Goal: Task Accomplishment & Management: Complete application form

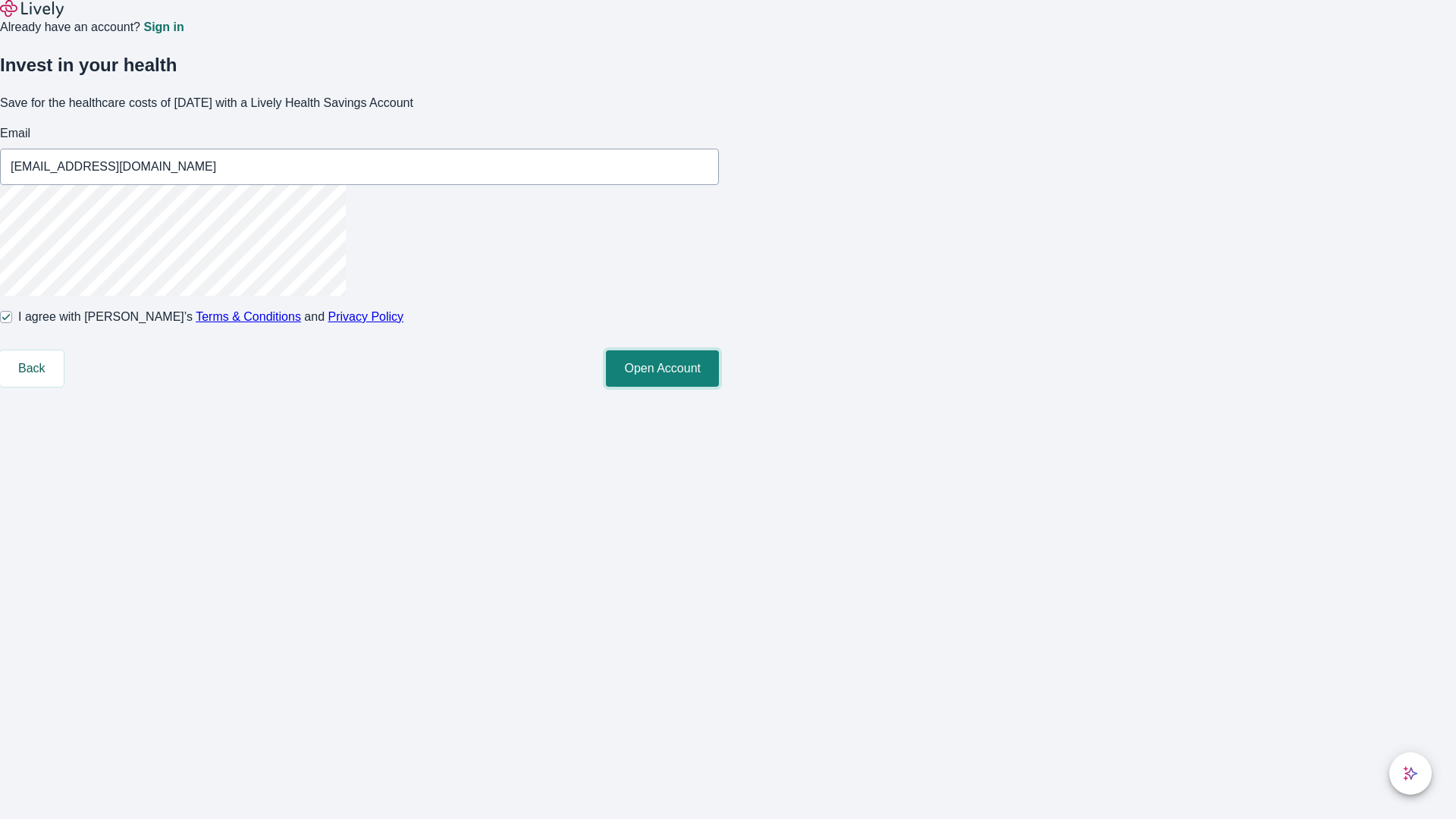
click at [719, 387] on button "Open Account" at bounding box center [662, 368] width 113 height 36
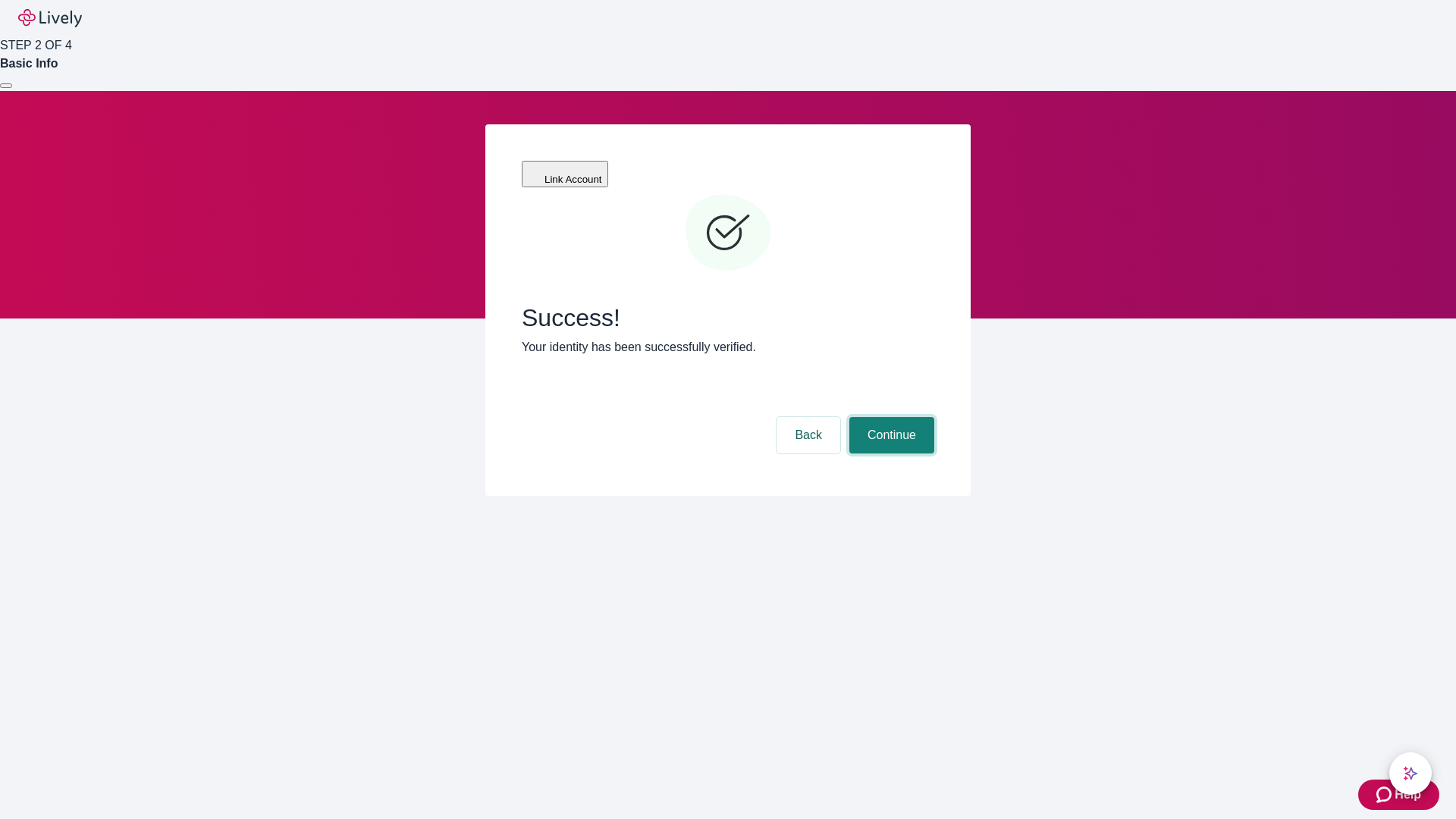
click at [889, 417] on button "Continue" at bounding box center [892, 435] width 85 height 36
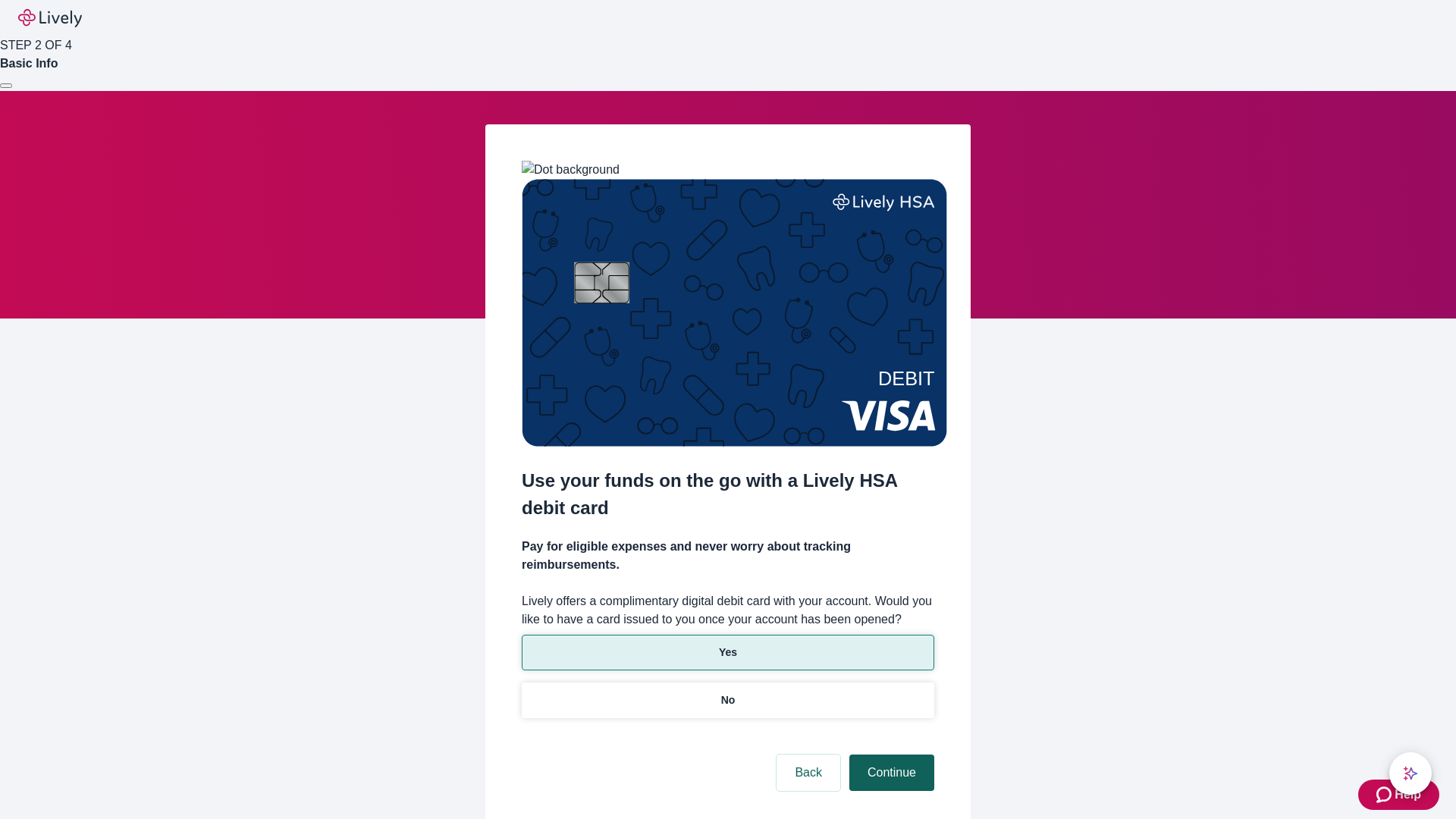
click at [727, 693] on p "No" at bounding box center [729, 701] width 14 height 16
click at [889, 755] on button "Continue" at bounding box center [892, 773] width 85 height 36
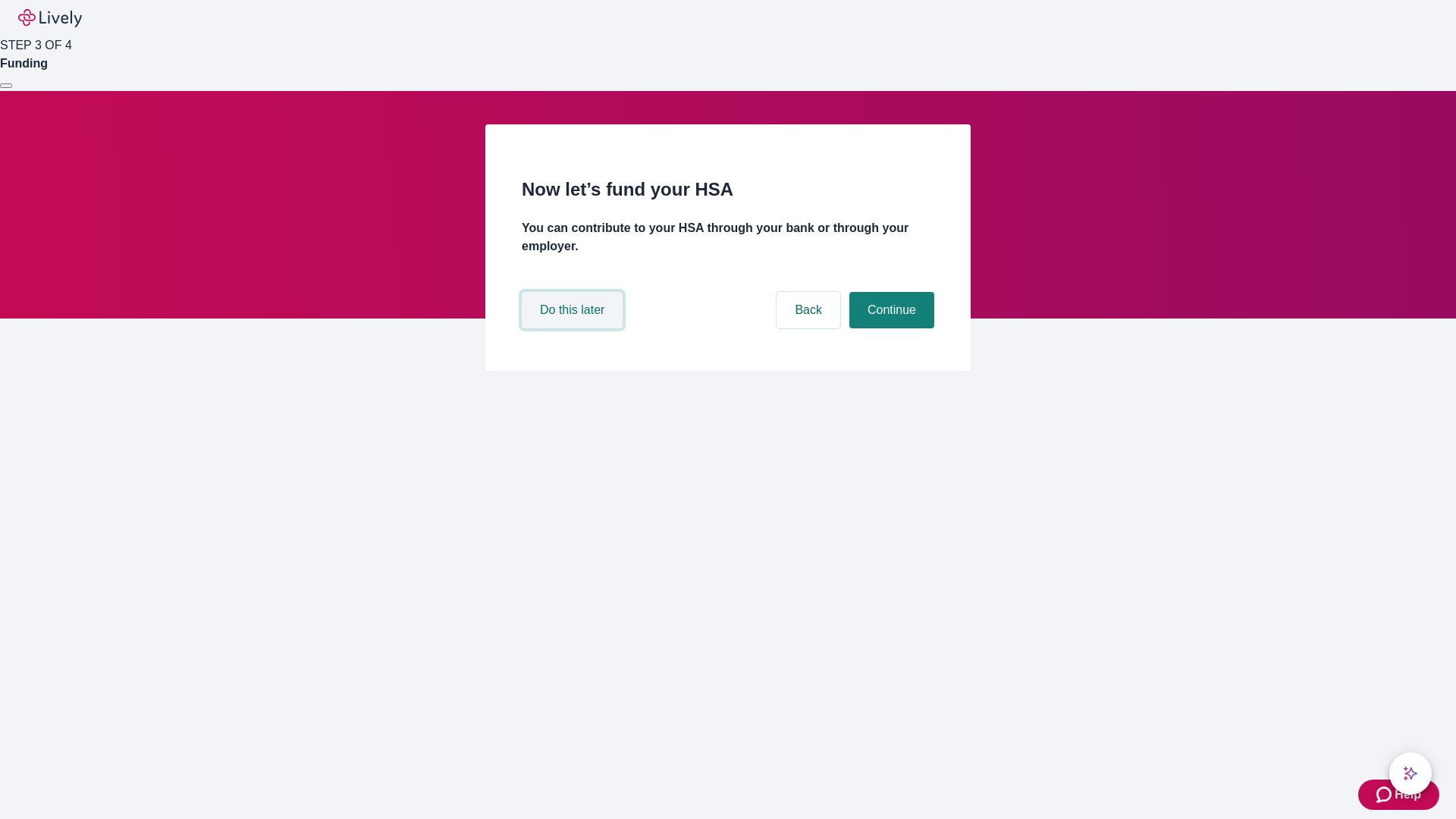
click at [574, 328] on button "Do this later" at bounding box center [572, 310] width 101 height 36
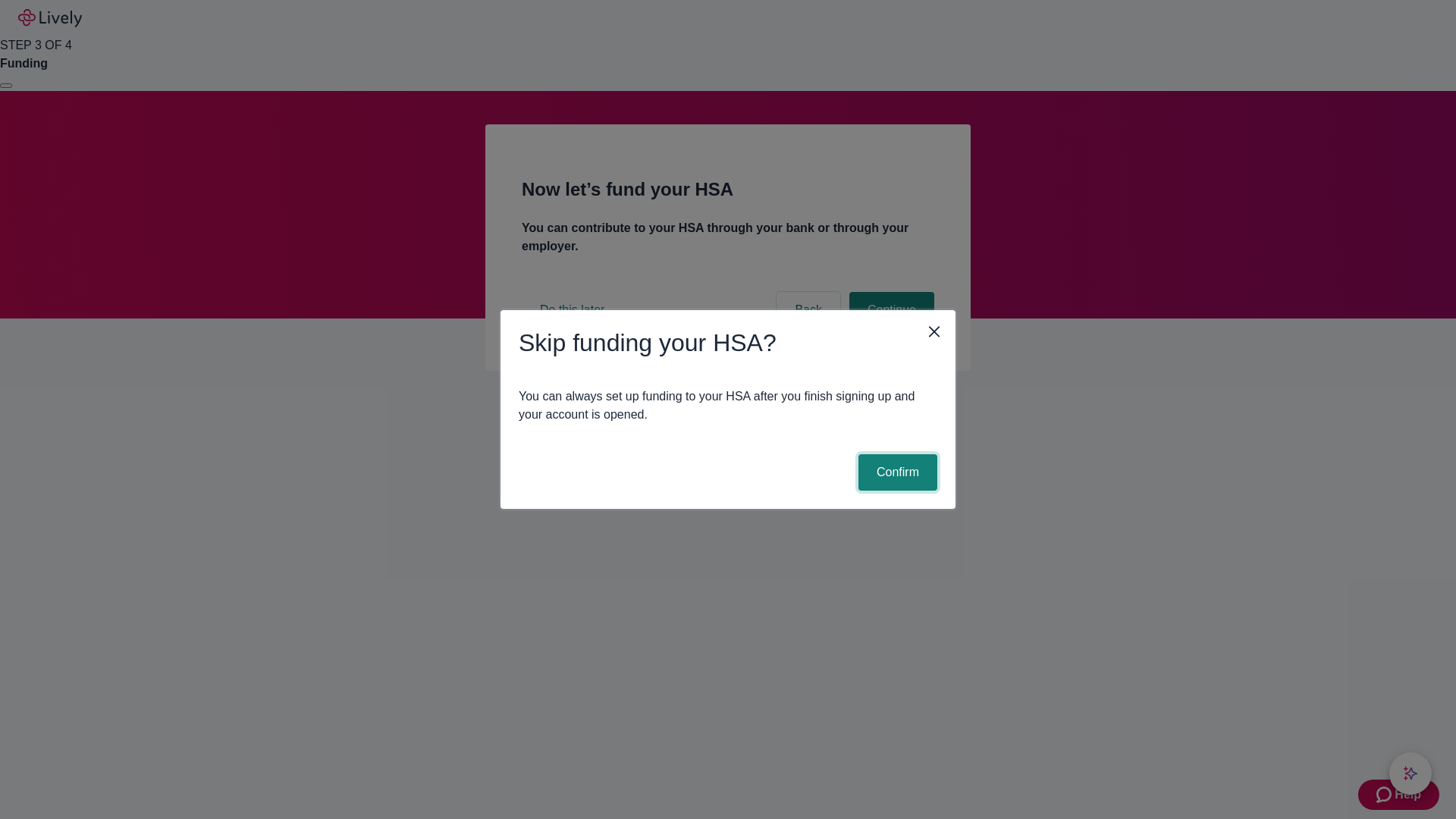
click at [896, 473] on button "Confirm" at bounding box center [898, 473] width 78 height 36
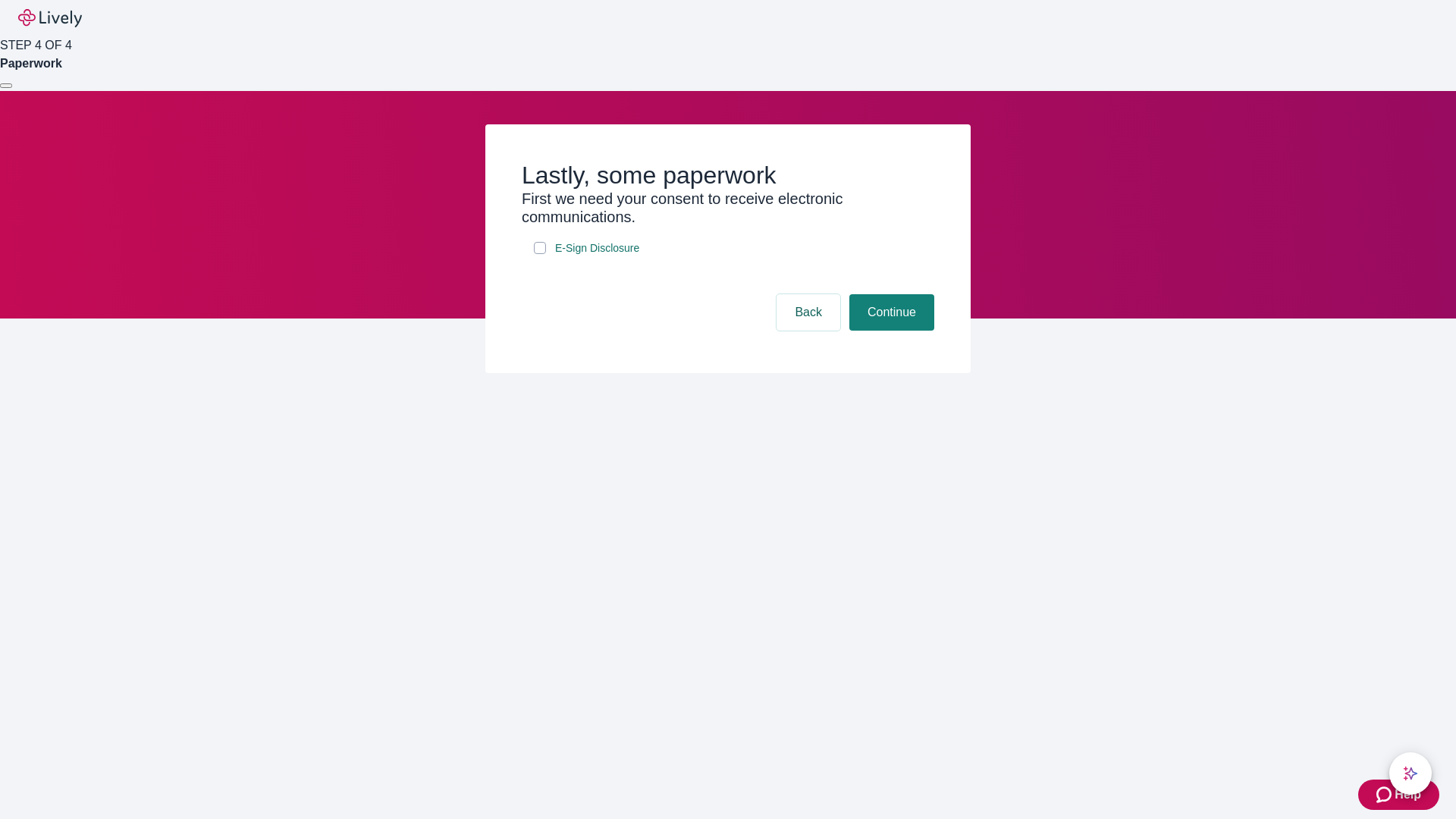
click at [540, 254] on input "E-Sign Disclosure" at bounding box center [539, 247] width 12 height 12
checkbox input "true"
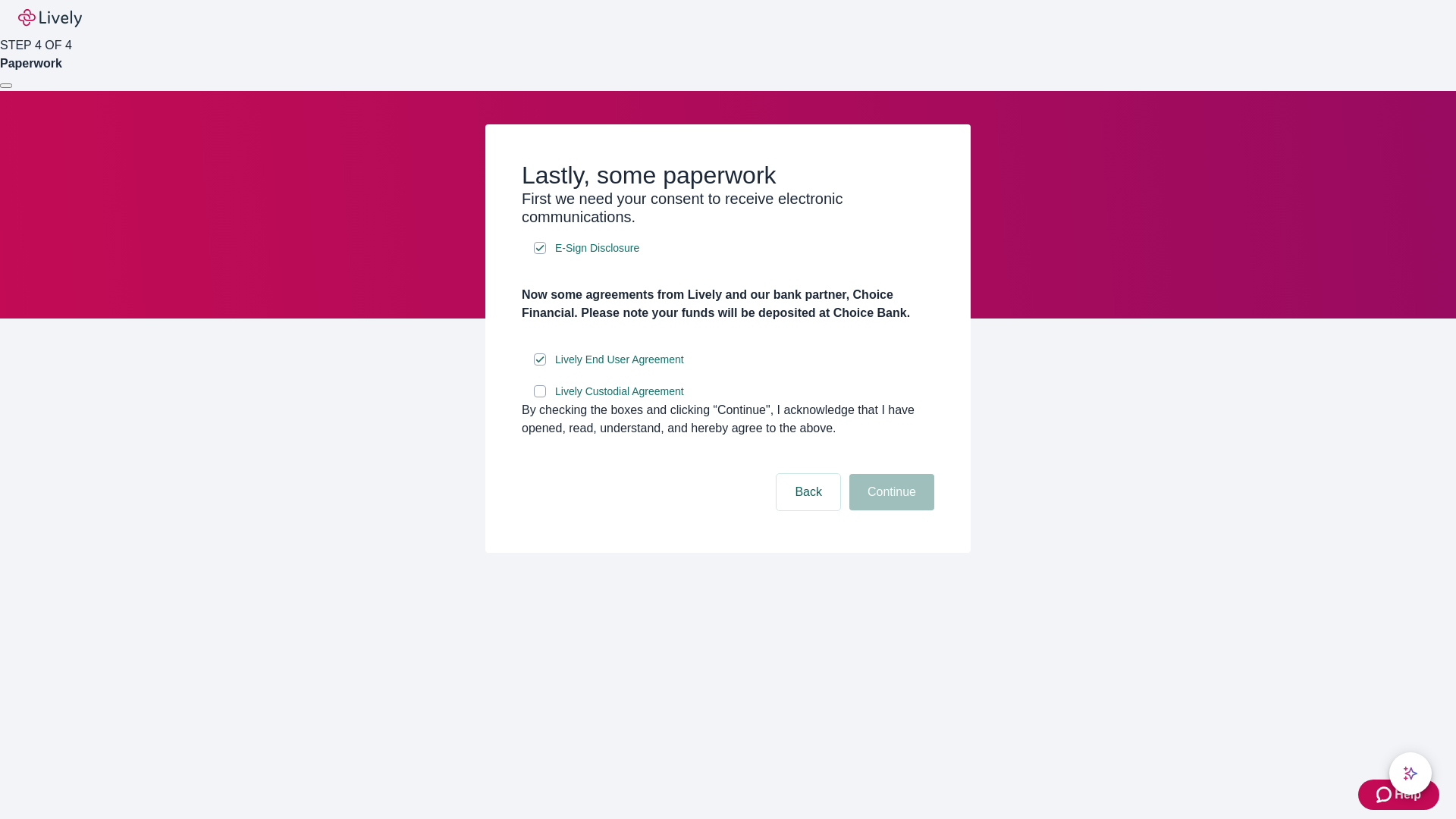
click at [540, 398] on input "Lively Custodial Agreement" at bounding box center [539, 391] width 12 height 12
checkbox input "true"
click at [889, 511] on button "Continue" at bounding box center [892, 492] width 85 height 36
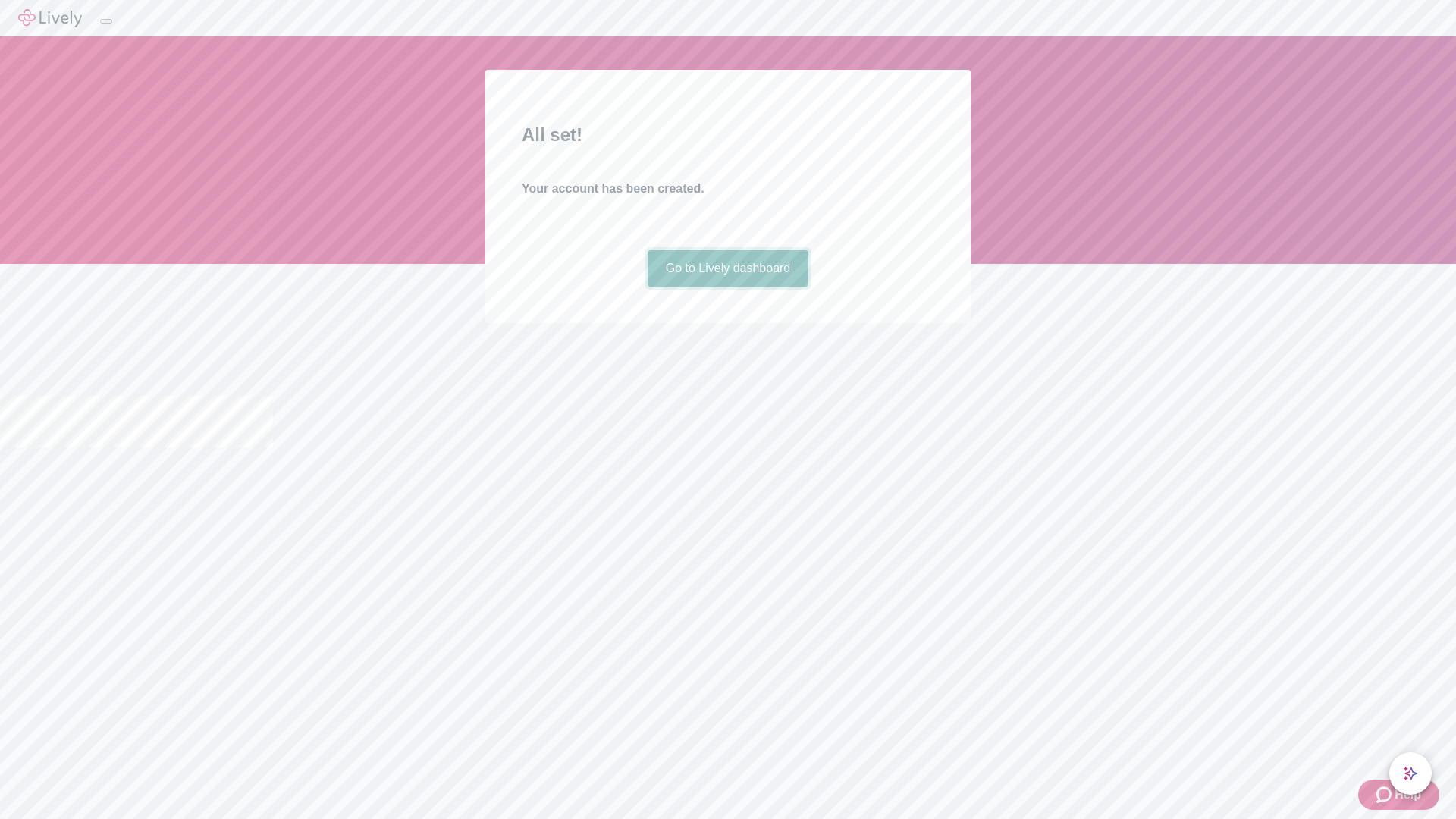
click at [727, 287] on link "Go to Lively dashboard" at bounding box center [728, 268] width 161 height 36
